Goal: Information Seeking & Learning: Find specific page/section

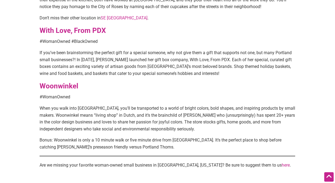
scroll to position [1368, 0]
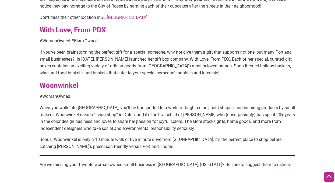
click at [67, 81] on strong "Woonwinkel" at bounding box center [59, 85] width 39 height 8
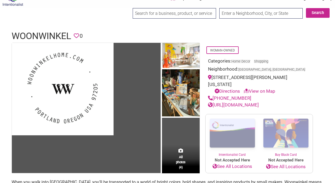
scroll to position [18, 0]
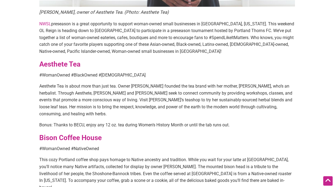
scroll to position [365, 0]
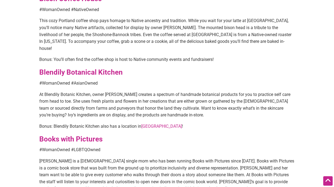
click at [98, 68] on strong "Blendily Botanical Kitchen" at bounding box center [80, 72] width 83 height 8
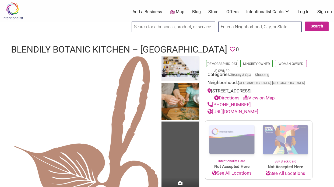
drag, startPoint x: 271, startPoint y: 110, endPoint x: 213, endPoint y: 112, distance: 57.4
click at [213, 112] on div "https://www.blendily.com/" at bounding box center [259, 111] width 102 height 7
click at [300, 112] on div "https://www.blendily.com/" at bounding box center [259, 111] width 102 height 7
click at [247, 112] on link "https://www.blendily.com/" at bounding box center [233, 111] width 51 height 5
